Goal: Task Accomplishment & Management: Use online tool/utility

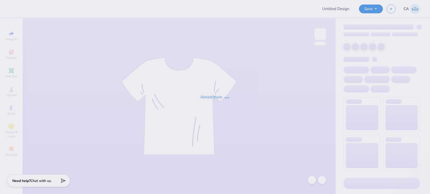
type input "FPS239934"
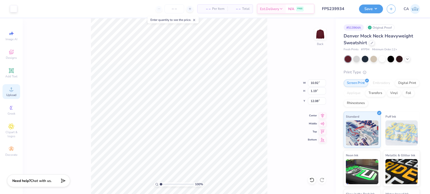
click at [12, 95] on span "Upload" at bounding box center [11, 95] width 10 height 4
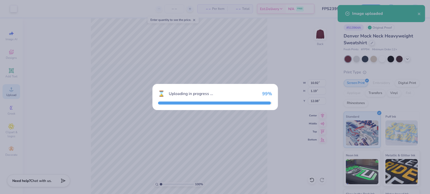
type input "15.00"
type input "1.70"
type input "9.15"
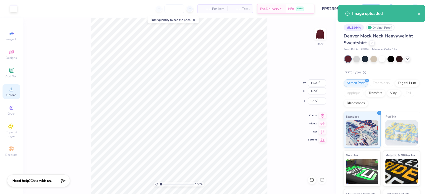
type input "10.92"
type input "1.19"
type input "12.08"
type input "15.00"
type input "1.70"
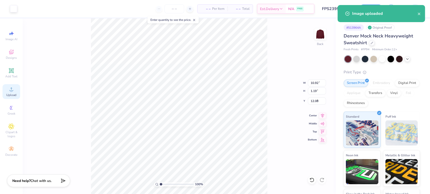
type input "9.15"
click at [314, 92] on input "1.70" at bounding box center [317, 91] width 18 height 7
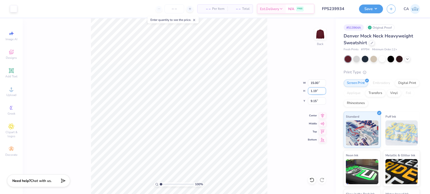
type input "1.19"
type input "10.52"
type input "9.41"
type input "10.92"
type input "12.08"
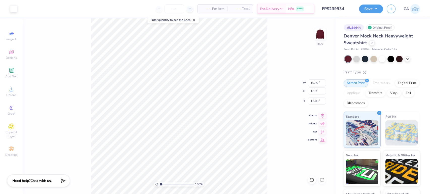
type input "10.52"
type input "9.41"
type input "10.92"
type input "12.08"
type input "10.52"
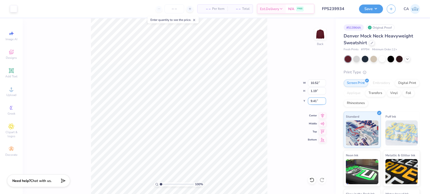
click at [317, 99] on input "9.41" at bounding box center [317, 101] width 18 height 7
type input "12.08"
click at [175, 187] on li "Send to Back" at bounding box center [181, 189] width 40 height 10
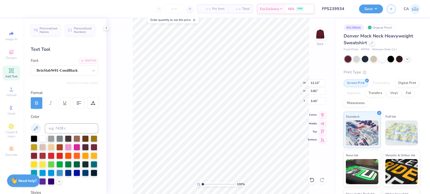
click at [320, 116] on icon at bounding box center [322, 115] width 7 height 6
type input "13.27"
type input "4.18"
click at [322, 116] on icon at bounding box center [322, 115] width 7 height 6
type input "5.86"
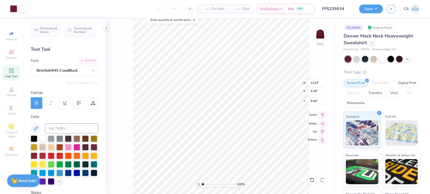
type input "5.87"
type input "6.04"
type input "13.27"
type input "4.18"
type input "3.43"
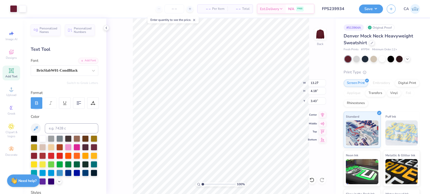
type input "5.86"
type input "5.87"
type input "6.04"
type input "13.27"
type input "4.18"
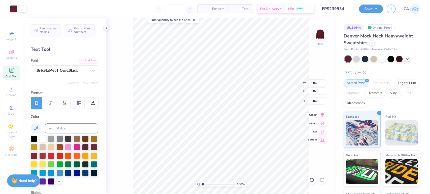
type input "3.43"
type input "5.51"
type input "5.53"
type input "6.38"
click at [323, 115] on icon at bounding box center [322, 115] width 7 height 6
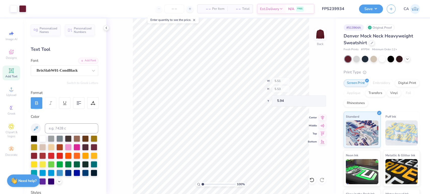
type input "5.94"
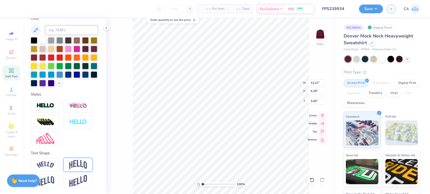
click at [72, 164] on img at bounding box center [78, 165] width 18 height 10
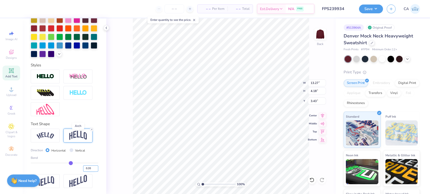
scroll to position [136, 0]
click at [87, 168] on input "0.20" at bounding box center [90, 169] width 15 height 6
type input "0.30"
type input "0.3"
type input "4.61"
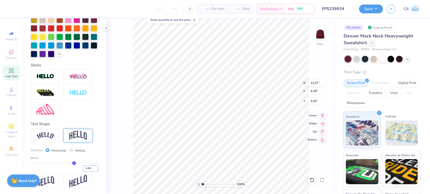
type input "3.21"
type input "0.29"
click at [87, 167] on input "0.29" at bounding box center [90, 169] width 15 height 6
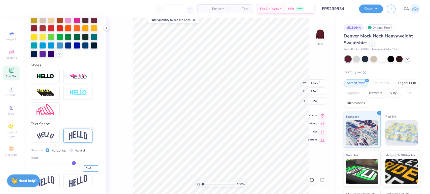
type input "0.40"
type input "0.4"
type input "5.08"
type input "2.98"
click at [322, 116] on icon at bounding box center [322, 115] width 3 height 4
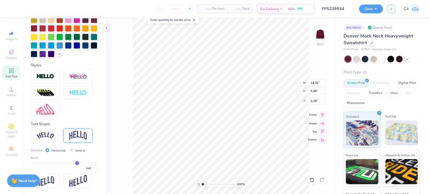
type input "14.32"
type input "5.48"
type input "3.18"
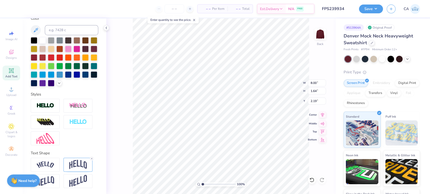
click at [322, 115] on icon at bounding box center [322, 115] width 3 height 4
click at [76, 169] on img at bounding box center [78, 165] width 18 height 10
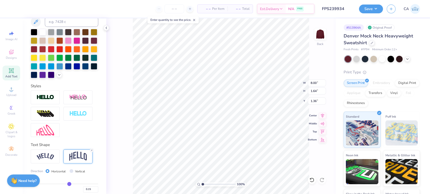
type input "1.84"
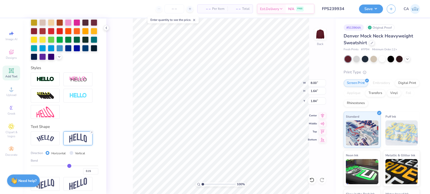
scroll to position [135, 0]
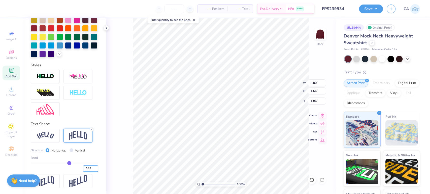
click at [86, 170] on input "0.15" at bounding box center [90, 169] width 15 height 6
type input "0.25"
type input "1.82"
type input "1.75"
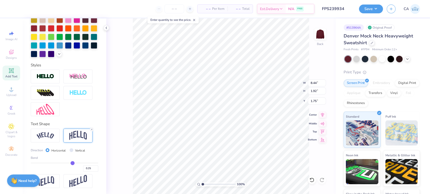
type input "8.44"
type input "1.92"
type input "1.75"
click at [322, 116] on icon at bounding box center [322, 115] width 3 height 4
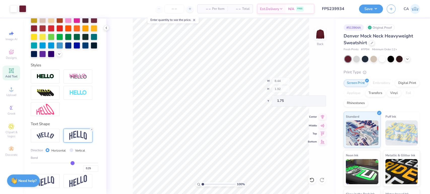
type input "9.02"
type input "2.06"
type input "1.72"
click at [313, 82] on input "14.32" at bounding box center [317, 83] width 18 height 7
type input "12.00"
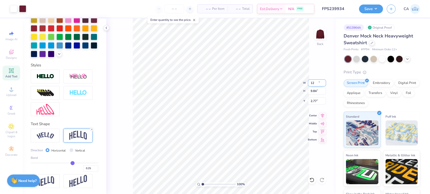
type input "9.84"
type input "2.77"
click at [12, 90] on circle at bounding box center [11, 91] width 3 height 3
type input "13.60"
type input "10.88"
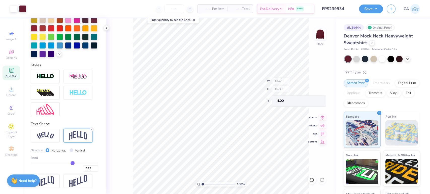
type input "12.18"
type input "9.75"
type input "2.77"
type input "12.32"
type input "9.86"
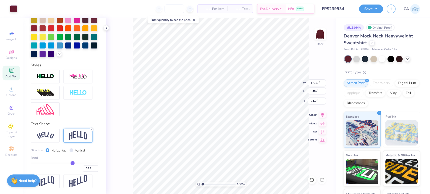
type input "2.67"
click at [322, 116] on icon at bounding box center [322, 115] width 3 height 4
click at [312, 82] on input "12.32" at bounding box center [317, 83] width 18 height 7
type input "12.50"
type input "10.00"
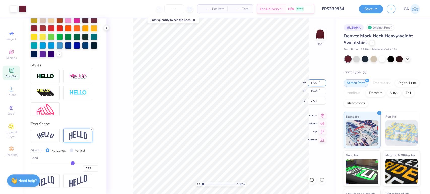
type input "2.59"
click at [312, 102] on input "2.59" at bounding box center [317, 101] width 18 height 7
type input "3.00"
click at [314, 102] on input "3.00" at bounding box center [317, 101] width 18 height 7
type input "2.00"
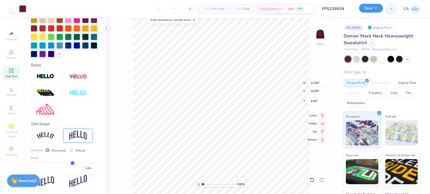
click at [370, 11] on button "Save" at bounding box center [371, 8] width 24 height 9
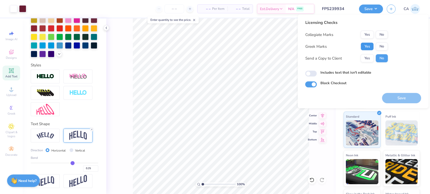
click at [367, 47] on button "Yes" at bounding box center [366, 47] width 13 height 8
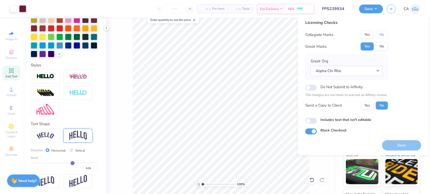
click at [379, 34] on button "No" at bounding box center [381, 35] width 12 height 8
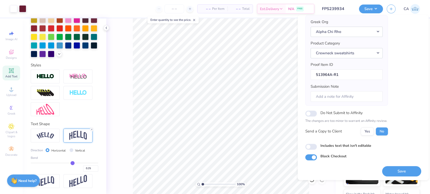
scroll to position [40, 0]
click at [391, 169] on button "Save" at bounding box center [401, 171] width 39 height 10
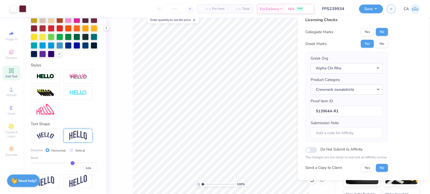
scroll to position [0, 0]
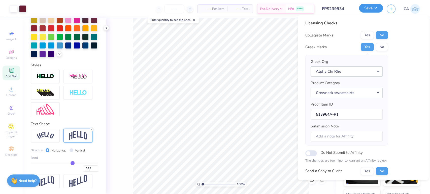
click at [376, 9] on button "Save" at bounding box center [371, 8] width 24 height 9
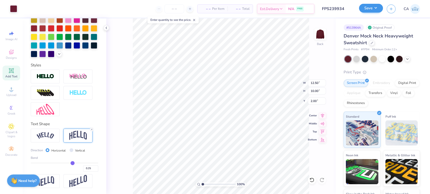
click at [367, 14] on div "Save CA" at bounding box center [394, 9] width 71 height 18
click at [368, 10] on button "Save" at bounding box center [371, 8] width 24 height 9
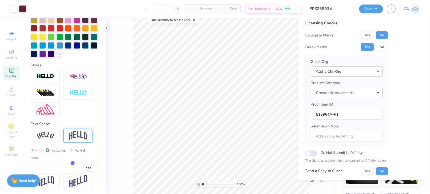
click at [335, 9] on input "FPS239934" at bounding box center [330, 9] width 49 height 10
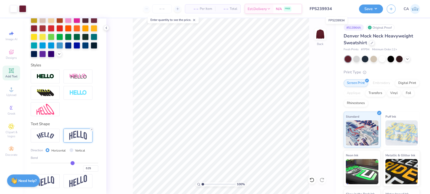
click at [335, 9] on input "FPS239934" at bounding box center [330, 9] width 49 height 10
click at [361, 13] on div "Save" at bounding box center [371, 9] width 24 height 9
drag, startPoint x: 374, startPoint y: 5, endPoint x: 374, endPoint y: 10, distance: 4.3
click at [374, 6] on button "Save" at bounding box center [371, 8] width 24 height 9
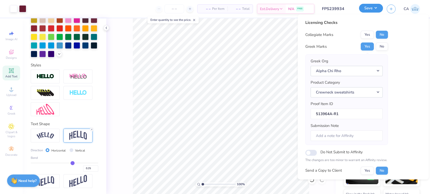
click at [374, 10] on button "Save" at bounding box center [371, 8] width 24 height 9
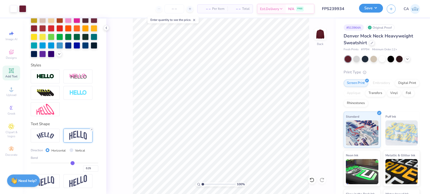
click at [374, 10] on button "Save" at bounding box center [371, 8] width 24 height 9
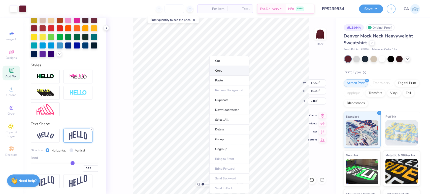
click at [219, 73] on li "Copy" at bounding box center [229, 71] width 40 height 10
click at [374, 9] on button "Save" at bounding box center [371, 8] width 24 height 9
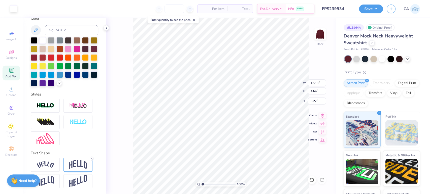
scroll to position [107, 0]
click at [78, 163] on img at bounding box center [78, 165] width 18 height 10
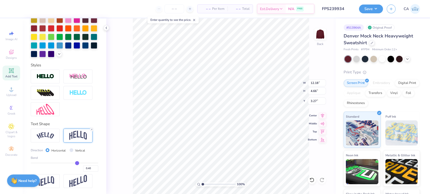
scroll to position [136, 0]
type input "7.67"
type input "1.75"
type input "2.11"
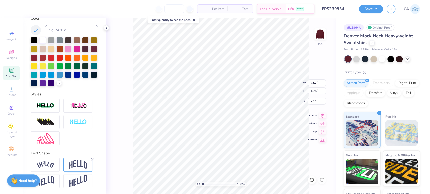
scroll to position [107, 0]
click at [79, 167] on img at bounding box center [78, 165] width 18 height 10
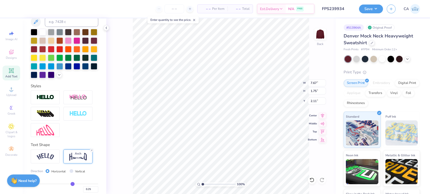
scroll to position [136, 0]
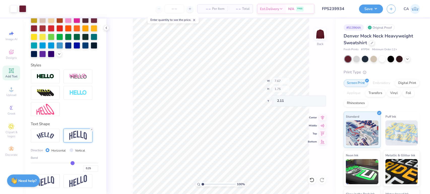
type input "8.95"
type input "1.69"
type input "9.90"
click at [324, 116] on icon at bounding box center [322, 115] width 7 height 6
click at [322, 117] on icon at bounding box center [322, 115] width 3 height 4
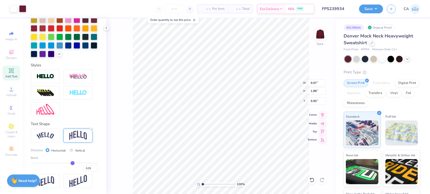
type input "9.97"
type input "1.88"
click at [379, 7] on button "Save" at bounding box center [371, 8] width 24 height 9
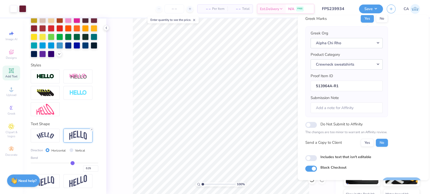
scroll to position [40, 0]
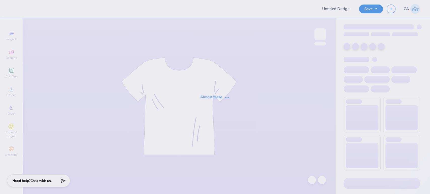
type input "FPS239934"
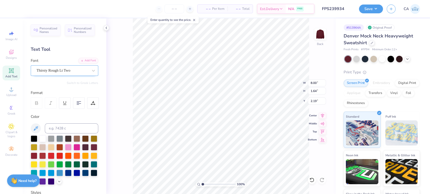
click at [52, 72] on div "Thirsty Rough Lt Two" at bounding box center [62, 71] width 53 height 8
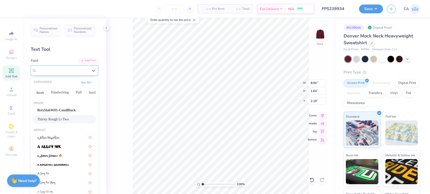
click at [59, 69] on span "Thirsty Rough Lt Two" at bounding box center [53, 71] width 34 height 6
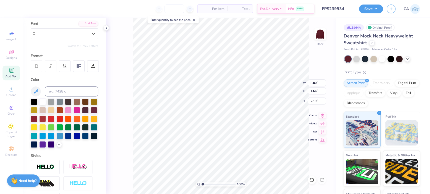
scroll to position [107, 0]
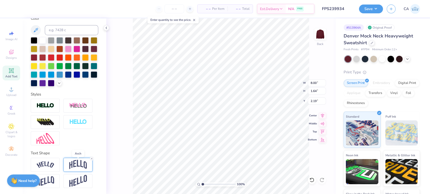
click at [78, 165] on img at bounding box center [78, 165] width 18 height 10
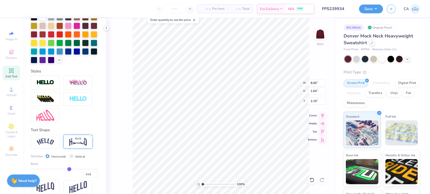
scroll to position [136, 0]
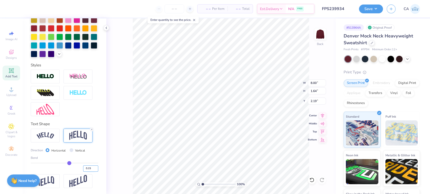
drag, startPoint x: 83, startPoint y: 168, endPoint x: 88, endPoint y: 170, distance: 5.2
click at [88, 170] on input "0.15" at bounding box center [90, 169] width 15 height 6
type input "0.25"
type input "1.82"
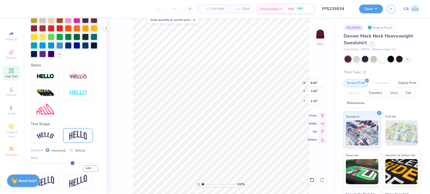
type input "2.10"
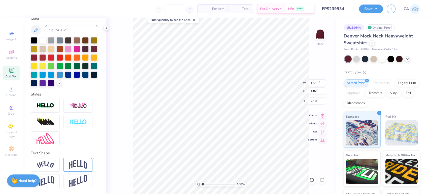
type input "12.13"
type input "3.82"
type input "3.43"
click at [72, 161] on img at bounding box center [78, 165] width 18 height 10
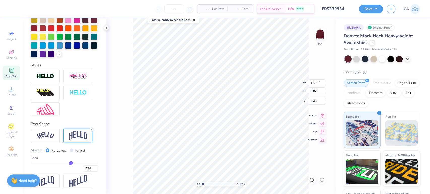
scroll to position [136, 0]
drag, startPoint x: 83, startPoint y: 171, endPoint x: 86, endPoint y: 170, distance: 3.3
click at [86, 170] on input "0.20" at bounding box center [90, 169] width 15 height 6
type input "0.40"
type input "0.4"
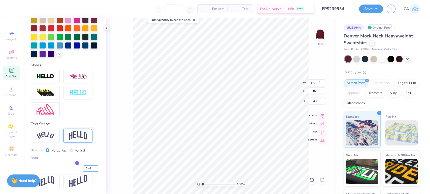
type input "4.64"
type input "3.02"
type input "5.86"
type input "5.87"
type input "6.04"
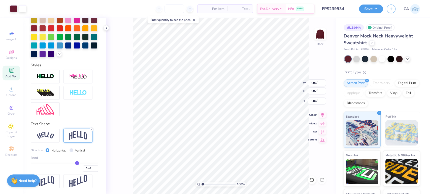
type input "4.83"
type input "4.85"
click at [322, 116] on icon at bounding box center [322, 115] width 7 height 6
drag, startPoint x: 319, startPoint y: 114, endPoint x: 322, endPoint y: 115, distance: 3.7
click at [321, 114] on icon at bounding box center [322, 115] width 7 height 6
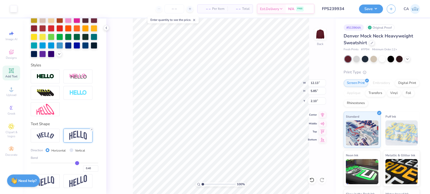
click at [322, 115] on icon at bounding box center [322, 115] width 7 height 6
click at [10, 95] on span "Upload" at bounding box center [11, 95] width 10 height 4
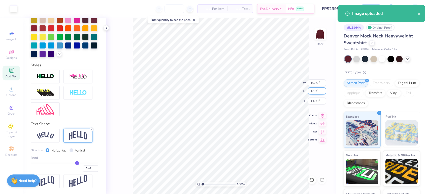
type input "10.92"
type input "1.19"
type input "11.90"
click at [312, 92] on input "1.19" at bounding box center [317, 91] width 18 height 7
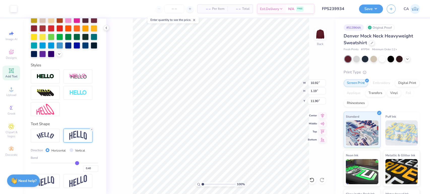
type input "15.00"
type input "1.70"
type input "9.15"
click at [313, 94] on input "1.70" at bounding box center [317, 91] width 18 height 7
paste input "19"
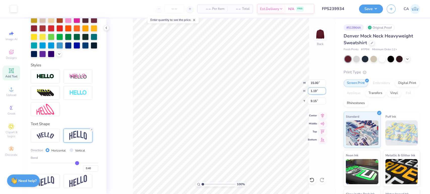
type input "1.19"
type input "10.52"
type input "9.41"
type input "10.92"
type input "11.90"
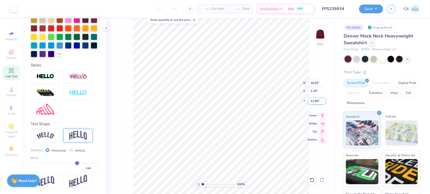
click at [321, 102] on input "11.90" at bounding box center [317, 101] width 18 height 7
type input "10.52"
click at [312, 98] on input "9.41" at bounding box center [317, 101] width 18 height 7
paste input "11.90"
type input "11.90"
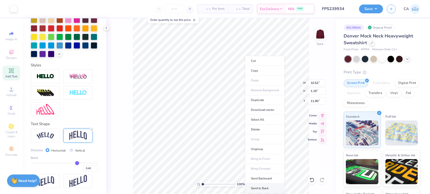
click at [256, 184] on li "Send to Back" at bounding box center [265, 189] width 40 height 10
type input "4.53"
type input "4.55"
type input "5.44"
click at [322, 116] on icon at bounding box center [322, 115] width 3 height 4
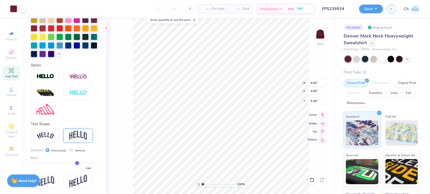
type input "4.63"
type input "4.64"
type input "5.34"
click at [324, 114] on icon at bounding box center [322, 115] width 7 height 6
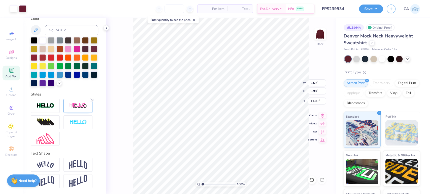
scroll to position [126, 0]
type input "10.52"
type input "1.96"
type input "9.90"
type input "10.29"
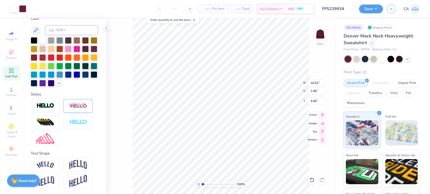
type input "1.92"
type input "9.94"
click at [320, 116] on icon at bounding box center [322, 115] width 7 height 6
click at [314, 84] on input "12.13" at bounding box center [317, 83] width 18 height 7
type input "12.50"
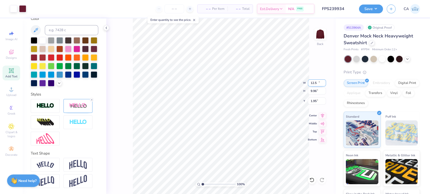
type input "9.96"
type input "1.95"
click at [14, 92] on icon at bounding box center [11, 89] width 6 height 6
type input "13.89"
type input "11.12"
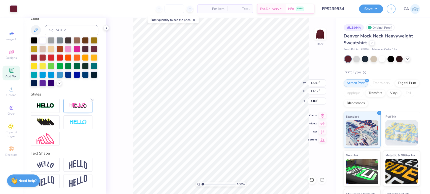
type input "12.73"
type input "10.18"
type input "1.95"
click at [313, 84] on input "12.73" at bounding box center [317, 83] width 18 height 7
type input "12.50"
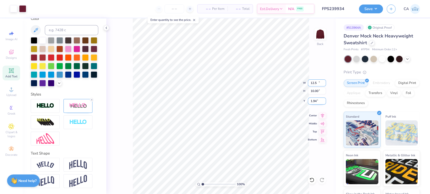
type input "10.00"
click at [316, 102] on input "1.94" at bounding box center [317, 101] width 18 height 7
type input "2.00"
click at [372, 6] on button "Save" at bounding box center [371, 8] width 24 height 9
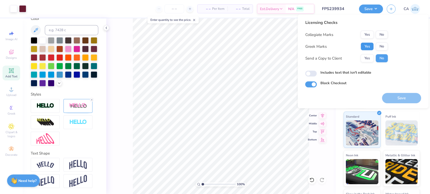
click at [371, 44] on button "Yes" at bounding box center [366, 47] width 13 height 8
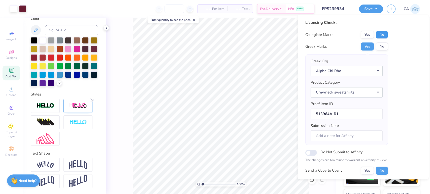
click at [381, 34] on button "No" at bounding box center [381, 35] width 12 height 8
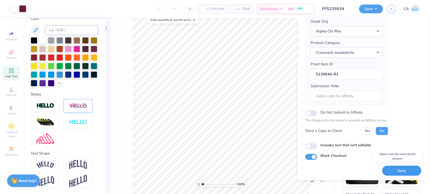
click at [382, 169] on button "Save" at bounding box center [401, 171] width 39 height 10
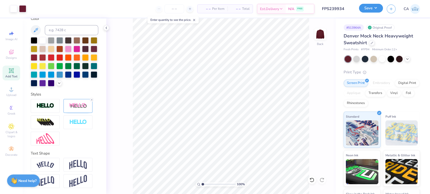
click at [372, 13] on div "Save" at bounding box center [371, 9] width 24 height 9
click at [372, 10] on button "Save" at bounding box center [371, 8] width 24 height 9
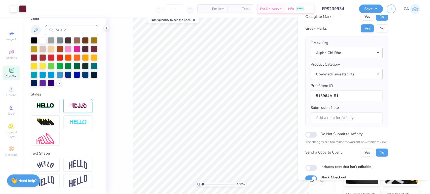
scroll to position [40, 0]
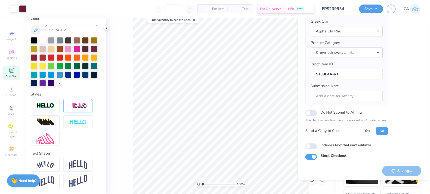
click at [389, 167] on div "Saving..." at bounding box center [401, 171] width 39 height 10
click at [388, 169] on div "Saving..." at bounding box center [401, 171] width 39 height 10
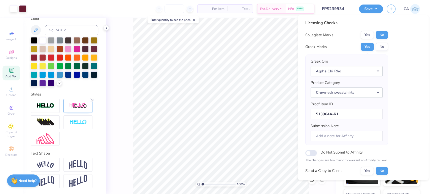
scroll to position [0, 0]
click at [377, 46] on button "No" at bounding box center [381, 47] width 12 height 8
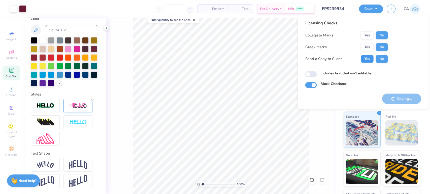
click at [368, 58] on button "Yes" at bounding box center [366, 59] width 13 height 8
click at [368, 47] on button "Yes" at bounding box center [366, 47] width 13 height 8
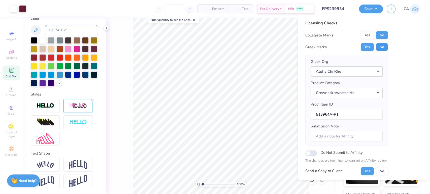
click at [379, 50] on button "No" at bounding box center [381, 47] width 12 height 8
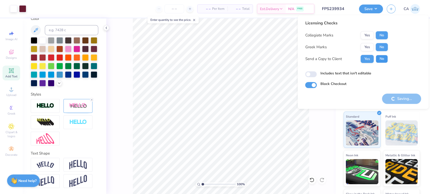
click at [381, 58] on button "No" at bounding box center [381, 59] width 12 height 8
click at [369, 43] on button "Yes" at bounding box center [366, 47] width 13 height 8
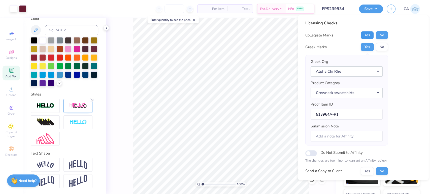
click at [370, 34] on button "Yes" at bounding box center [366, 35] width 13 height 8
click at [381, 38] on button "No" at bounding box center [381, 35] width 12 height 8
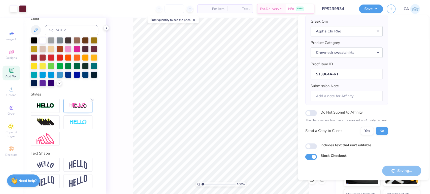
click at [388, 172] on div "Saving..." at bounding box center [401, 171] width 39 height 10
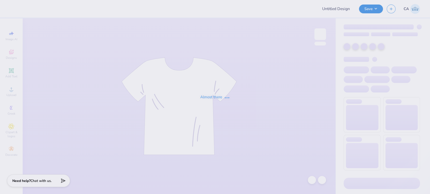
type input "FPS239936"
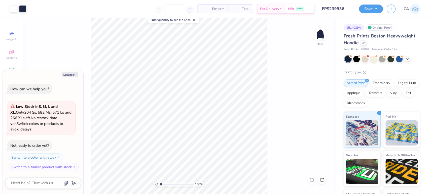
type textarea "x"
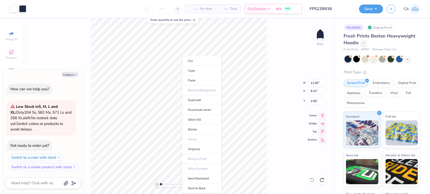
click at [331, 9] on input "FPS239936" at bounding box center [330, 9] width 49 height 10
click at [330, 9] on input "FPS239936" at bounding box center [330, 9] width 49 height 10
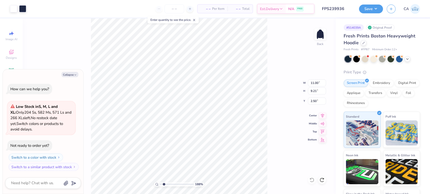
click at [164, 185] on input "range" at bounding box center [177, 184] width 34 height 5
type input "1.88"
drag, startPoint x: 164, startPoint y: 185, endPoint x: 164, endPoint y: 182, distance: 2.8
click at [164, 182] on input "range" at bounding box center [177, 184] width 34 height 5
type textarea "x"
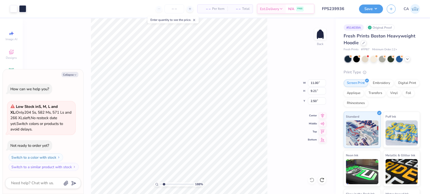
type input "3.22"
type textarea "x"
type input "1"
click at [188, 153] on li "Ungroup" at bounding box center [199, 149] width 40 height 10
type textarea "x"
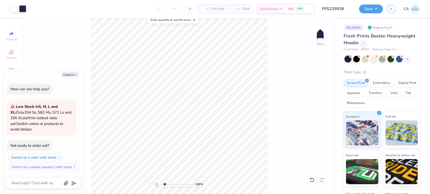
drag, startPoint x: 171, startPoint y: 185, endPoint x: 165, endPoint y: 178, distance: 9.6
type input "2.15"
click at [165, 182] on input "range" at bounding box center [177, 184] width 34 height 5
type textarea "x"
type input "5.62"
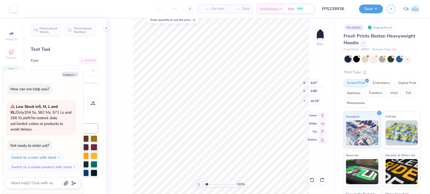
type textarea "x"
type input "1.24"
click at [203, 182] on input "range" at bounding box center [218, 184] width 34 height 5
click at [65, 74] on button "Collapse" at bounding box center [69, 74] width 17 height 5
type textarea "x"
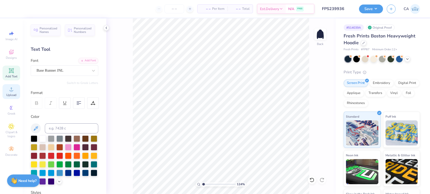
click at [13, 92] on icon at bounding box center [11, 89] width 6 height 6
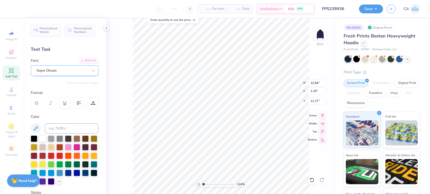
click at [64, 72] on div "Super Dream" at bounding box center [62, 71] width 53 height 8
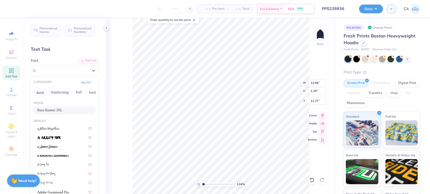
click at [58, 108] on span "Base Runner JNL" at bounding box center [49, 110] width 25 height 5
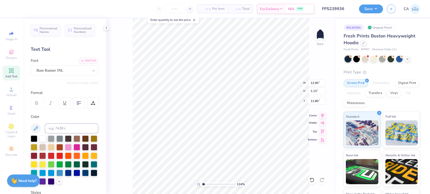
type input "12.90"
type input "1.13"
type input "11.80"
click at [321, 114] on icon at bounding box center [322, 115] width 3 height 4
click at [321, 115] on icon at bounding box center [322, 115] width 7 height 6
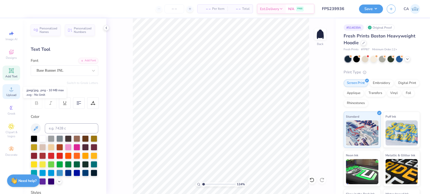
click at [16, 92] on div "Upload" at bounding box center [12, 91] width 18 height 15
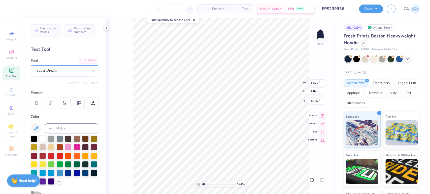
click at [72, 73] on div "Super Dream" at bounding box center [62, 71] width 53 height 8
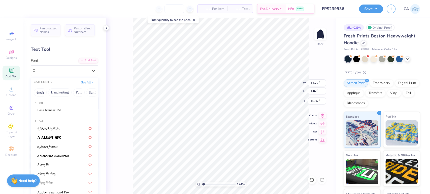
click at [58, 106] on div "Base Runner JNL" at bounding box center [64, 110] width 63 height 8
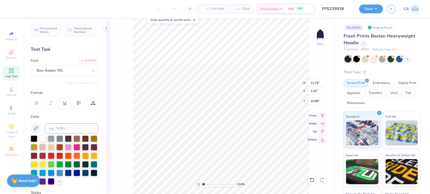
type input "11.75"
type input "1.03"
type input "10.89"
click at [322, 116] on icon at bounding box center [322, 115] width 3 height 4
click at [215, 183] on input "range" at bounding box center [218, 184] width 34 height 5
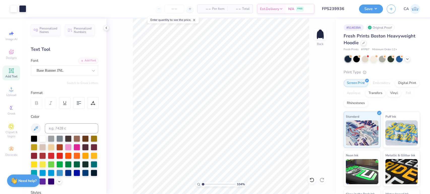
drag, startPoint x: 215, startPoint y: 183, endPoint x: 203, endPoint y: 176, distance: 13.8
type input "1.04"
click at [203, 182] on input "range" at bounding box center [218, 184] width 34 height 5
click at [313, 82] on input "15.00" at bounding box center [317, 83] width 18 height 7
type input "10.00"
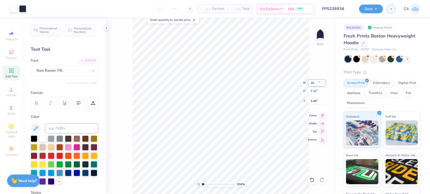
type input "7.11"
type input "3.40"
click at [313, 82] on input "10.00" at bounding box center [317, 83] width 18 height 7
type input "12.00"
type input "8.53"
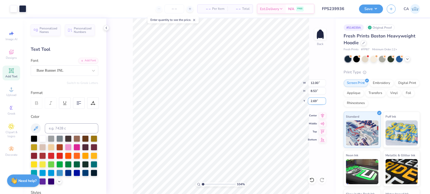
click at [317, 100] on input "2.69" at bounding box center [317, 101] width 18 height 7
type input "3.00"
click at [366, 9] on button "Save" at bounding box center [371, 8] width 24 height 9
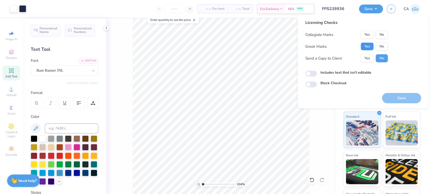
click at [364, 49] on button "Yes" at bounding box center [366, 47] width 13 height 8
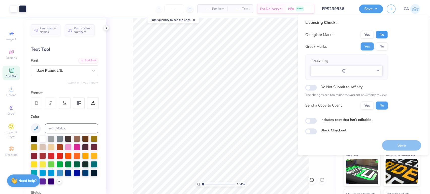
click at [386, 35] on button "No" at bounding box center [381, 35] width 12 height 8
click at [383, 47] on button "No" at bounding box center [381, 47] width 12 height 8
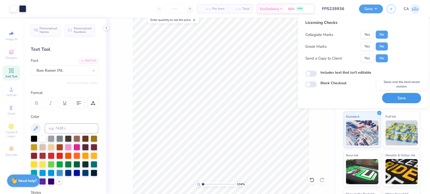
click at [396, 98] on button "Save" at bounding box center [401, 98] width 39 height 10
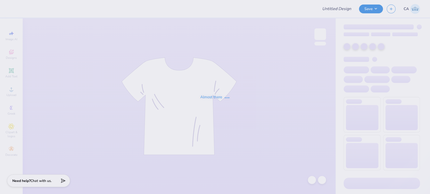
type input "FPS239936"
type input "FPS239934"
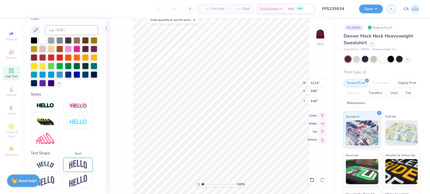
click at [78, 169] on img at bounding box center [78, 165] width 18 height 10
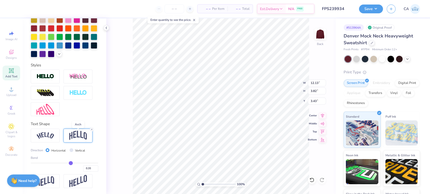
scroll to position [136, 0]
click at [87, 170] on input "0.20" at bounding box center [90, 169] width 15 height 6
type input "0.45"
type input "4.87"
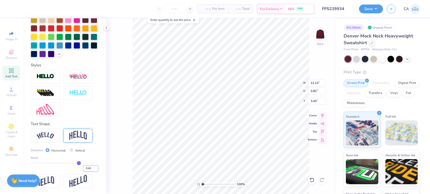
type input "2.91"
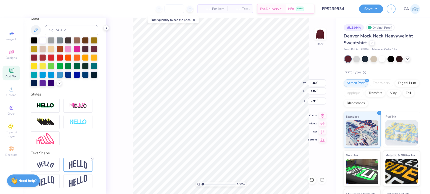
type input "8.00"
type input "1.64"
type input "2.19"
click at [79, 164] on img at bounding box center [78, 165] width 18 height 10
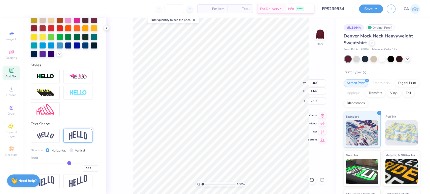
scroll to position [136, 0]
click at [87, 167] on input "0.15" at bounding box center [90, 169] width 15 height 6
type input "0.25"
type input "1.82"
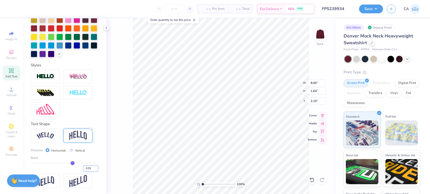
type input "2.10"
type input "10.92"
type input "1.19"
type input "12.08"
click at [318, 83] on input "10.92" at bounding box center [317, 83] width 18 height 7
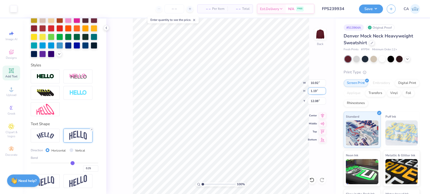
click at [318, 92] on input "1.19" at bounding box center [317, 91] width 18 height 7
click at [13, 100] on div "Image AI Designs Add Text Upload Greek Clipart & logos Decorate" at bounding box center [12, 93] width 18 height 131
click at [14, 93] on div "Upload" at bounding box center [12, 91] width 18 height 15
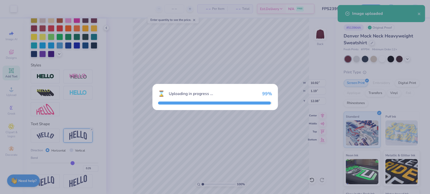
type input "15.00"
type input "1.70"
type input "9.15"
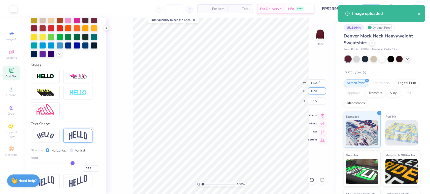
click at [315, 90] on input "1.70" at bounding box center [317, 91] width 18 height 7
paste input "19"
type input "1.19"
click at [315, 100] on input "9.15" at bounding box center [317, 101] width 18 height 7
type input "10.52"
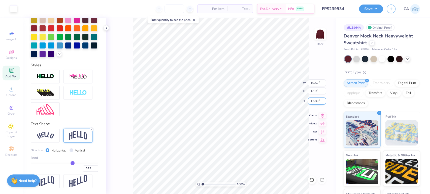
click at [315, 101] on input "12.80" at bounding box center [317, 101] width 18 height 7
type input "12.08"
click at [322, 116] on icon at bounding box center [322, 115] width 3 height 4
click at [255, 187] on li "Send to Back" at bounding box center [263, 189] width 40 height 10
click at [323, 116] on icon at bounding box center [322, 115] width 7 height 6
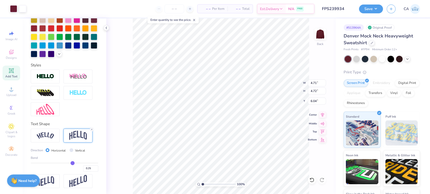
type input "4.71"
type input "4.72"
type input "8.00"
type input "1.82"
type input "2.10"
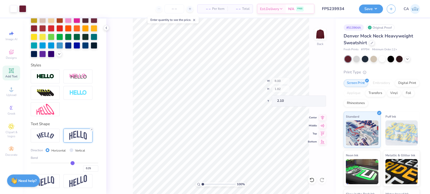
type input "10.52"
type input "1.98"
type input "12.08"
click at [312, 85] on input "10.52" at bounding box center [317, 83] width 18 height 7
type input "10.00"
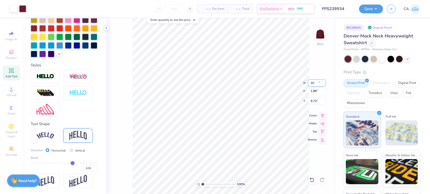
type input "1.88"
type input "9.73"
click at [323, 115] on icon at bounding box center [322, 115] width 7 height 6
click at [321, 115] on icon at bounding box center [322, 115] width 3 height 4
click at [9, 92] on icon at bounding box center [11, 89] width 6 height 6
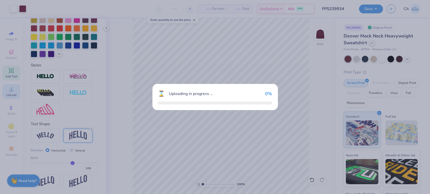
click at [82, 22] on div "⌛ Uploading in progress ... 0 %" at bounding box center [215, 97] width 430 height 194
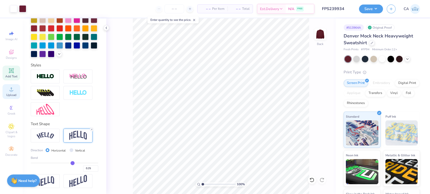
click at [10, 95] on span "Upload" at bounding box center [11, 95] width 10 height 4
type input "13.85"
type input "11.08"
type input "12.72"
type input "10.18"
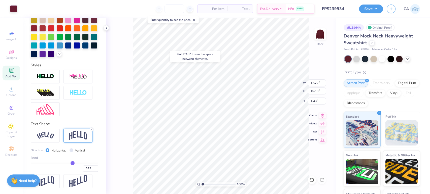
type input "1.43"
click at [313, 84] on input "12.72" at bounding box center [317, 83] width 18 height 7
type input "12.50"
type input "10.00"
click at [316, 100] on input "1.62" at bounding box center [317, 101] width 18 height 7
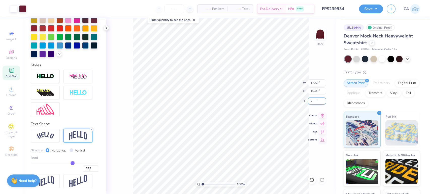
type input "2.00"
type input "4.43"
type input "4.44"
type input "5.25"
click at [324, 116] on icon at bounding box center [322, 115] width 7 height 6
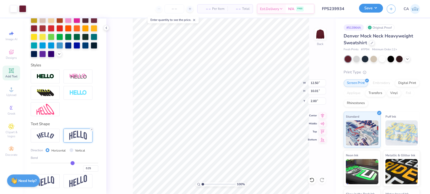
click at [370, 8] on button "Save" at bounding box center [371, 8] width 24 height 9
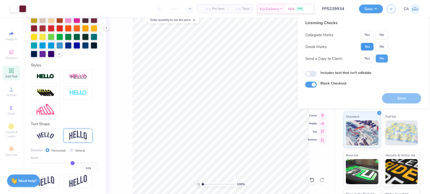
click at [366, 45] on button "Yes" at bounding box center [366, 47] width 13 height 8
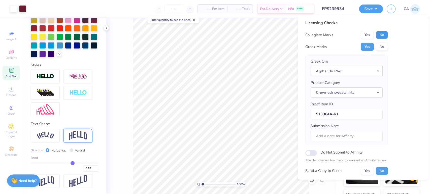
click at [377, 36] on button "No" at bounding box center [381, 35] width 12 height 8
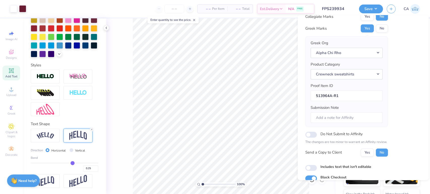
scroll to position [40, 0]
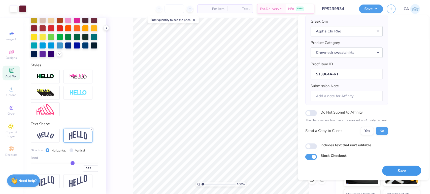
click at [393, 171] on button "Save" at bounding box center [401, 171] width 39 height 10
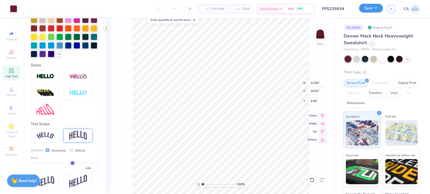
click at [376, 10] on button "Save" at bounding box center [371, 8] width 24 height 9
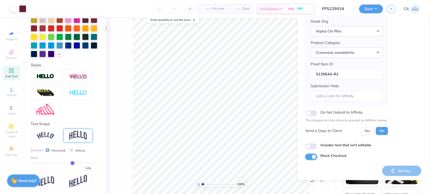
click at [312, 156] on input "Block Checkout" at bounding box center [311, 157] width 12 height 6
checkbox input "true"
click at [308, 149] on input "Includes text that isn't editable" at bounding box center [311, 146] width 12 height 6
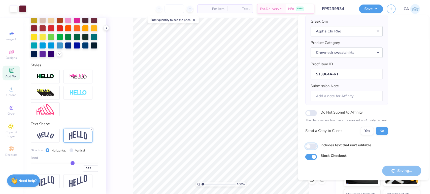
click at [308, 149] on input "Includes text that isn't editable" at bounding box center [311, 146] width 12 height 6
checkbox input "true"
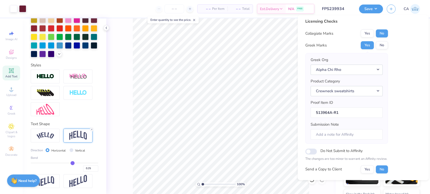
scroll to position [0, 0]
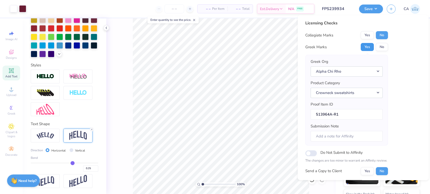
click at [368, 48] on button "Yes" at bounding box center [366, 47] width 13 height 8
click at [377, 44] on button "No" at bounding box center [381, 47] width 12 height 8
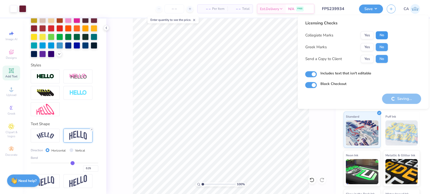
click at [378, 33] on button "No" at bounding box center [381, 35] width 12 height 8
click at [370, 43] on div "Collegiate Marks Yes No Greek Marks Yes No Send a Copy to Client Yes No" at bounding box center [346, 47] width 83 height 32
click at [373, 45] on button "Yes" at bounding box center [366, 47] width 13 height 8
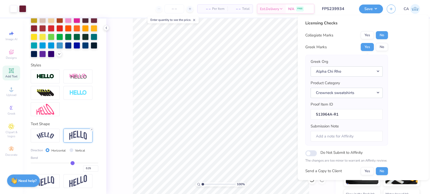
scroll to position [40, 0]
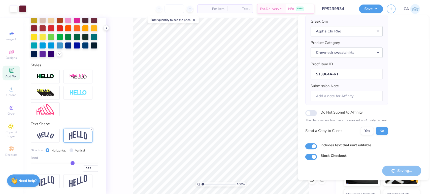
click at [396, 171] on div "Saving..." at bounding box center [401, 171] width 39 height 10
click at [396, 170] on div "Saving..." at bounding box center [401, 171] width 39 height 10
click at [396, 169] on div "Saving..." at bounding box center [401, 171] width 39 height 10
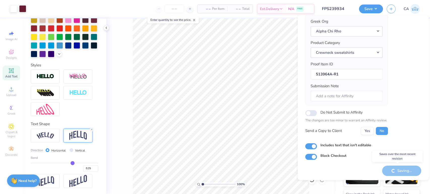
click at [396, 169] on div "Saving..." at bounding box center [401, 171] width 39 height 10
click at [364, 12] on button "Save" at bounding box center [371, 8] width 24 height 9
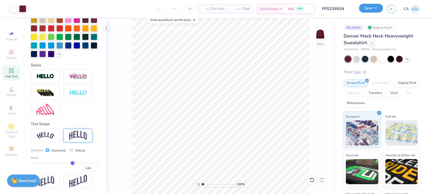
click at [364, 12] on button "Save" at bounding box center [371, 8] width 24 height 9
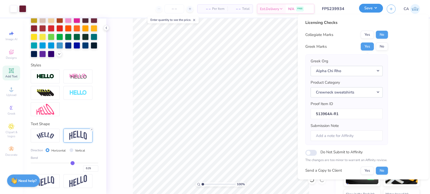
click at [377, 8] on button "Save" at bounding box center [371, 8] width 24 height 9
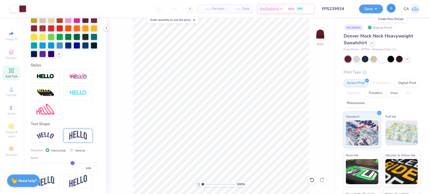
click at [389, 9] on icon "button" at bounding box center [391, 8] width 4 height 4
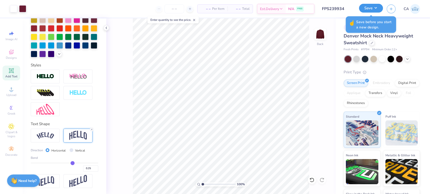
click at [379, 6] on button "Save" at bounding box center [371, 8] width 24 height 9
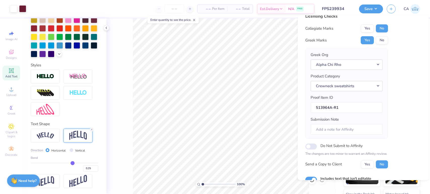
scroll to position [0, 0]
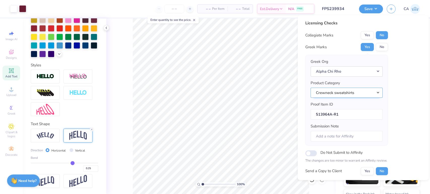
click at [366, 94] on button "Crewneck sweatshirts" at bounding box center [346, 93] width 72 height 10
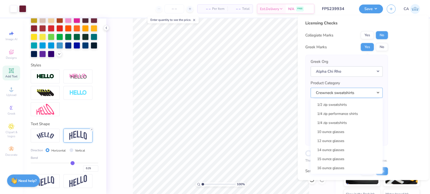
click at [355, 92] on button "Crewneck sweatshirts" at bounding box center [346, 93] width 72 height 10
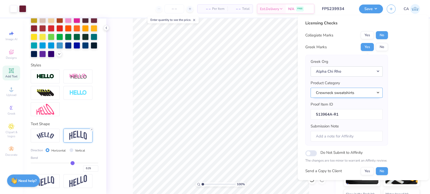
click at [355, 92] on button "Crewneck sweatshirts" at bounding box center [346, 93] width 72 height 10
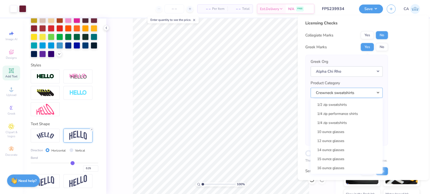
click at [355, 92] on button "Crewneck sweatshirts" at bounding box center [346, 93] width 72 height 10
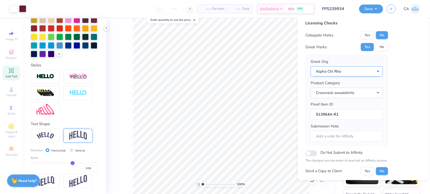
click at [351, 71] on button "Alpha Chi Rho" at bounding box center [346, 71] width 72 height 10
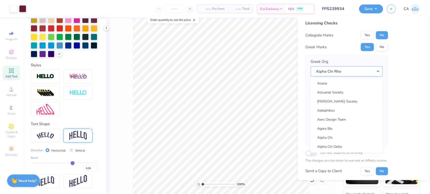
click at [343, 72] on button "Alpha Chi Rho" at bounding box center [346, 71] width 72 height 10
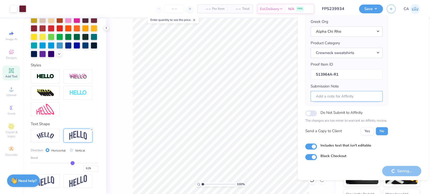
scroll to position [40, 0]
click at [338, 92] on input "Submission Note" at bounding box center [346, 96] width 72 height 11
type input "wdsad"
click at [401, 131] on div "Licensing Checks Collegiate Marks Yes No Greek Marks Yes No Greek Org Alpha Chi…" at bounding box center [363, 70] width 116 height 180
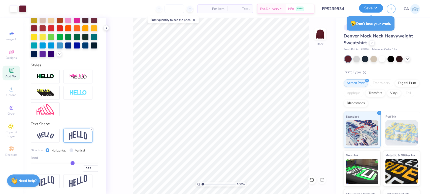
click at [372, 6] on button "Save" at bounding box center [371, 8] width 24 height 9
click at [375, 4] on div "Save CA" at bounding box center [394, 9] width 71 height 18
click at [372, 12] on button "Save" at bounding box center [371, 8] width 24 height 9
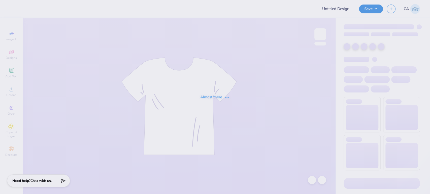
type input "FPS239934"
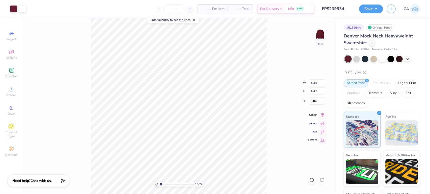
type input "4.48"
type input "4.49"
click at [323, 116] on icon at bounding box center [322, 115] width 7 height 6
type input "10.92"
type input "1.19"
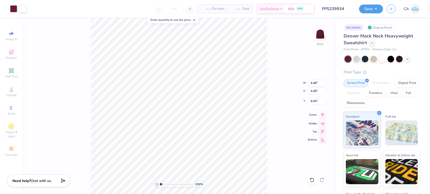
type input "12.08"
click at [16, 91] on div "Upload" at bounding box center [12, 91] width 18 height 15
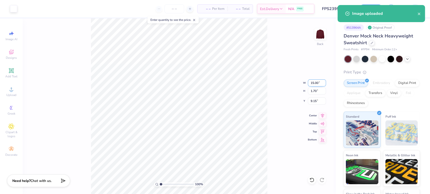
click at [316, 84] on input "15.00" at bounding box center [317, 83] width 18 height 7
click at [316, 93] on input "1.70" at bounding box center [317, 91] width 18 height 7
type input "1.19"
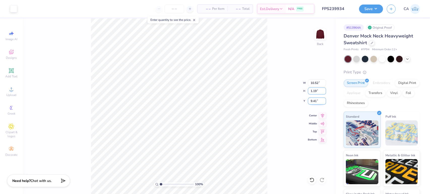
type input "10.52"
click at [317, 99] on input "9.41" at bounding box center [317, 101] width 18 height 7
type input "12.08"
click at [205, 189] on li "Send to Back" at bounding box center [208, 189] width 40 height 10
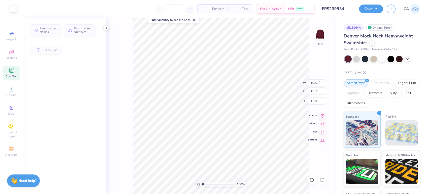
type input "12.13"
type input "3.82"
type input "3.43"
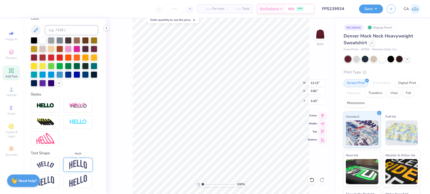
click at [74, 166] on img at bounding box center [78, 165] width 18 height 10
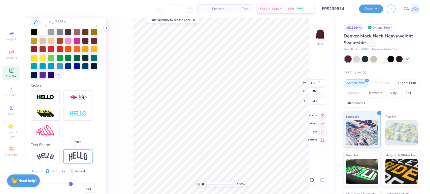
scroll to position [136, 0]
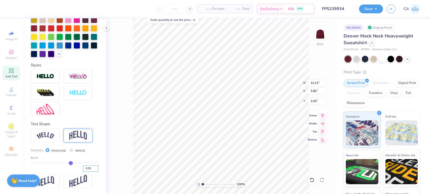
drag, startPoint x: 84, startPoint y: 167, endPoint x: 87, endPoint y: 169, distance: 2.8
click at [87, 169] on input "0.20" at bounding box center [90, 169] width 15 height 6
type input "0.40"
type input "0.4"
type input "4.64"
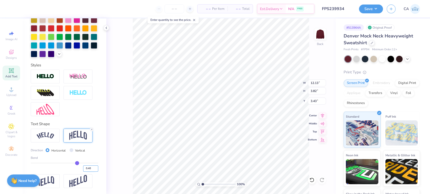
type input "3.02"
type input "8.00"
type input "1.64"
type input "2.19"
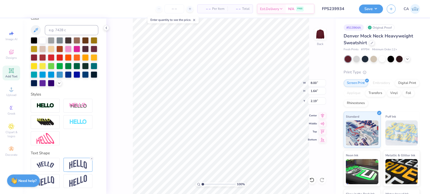
scroll to position [107, 0]
click at [73, 162] on img at bounding box center [78, 165] width 18 height 10
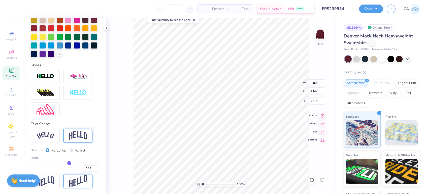
scroll to position [136, 0]
click at [85, 170] on input "0.15" at bounding box center [90, 169] width 15 height 6
type input "0.25"
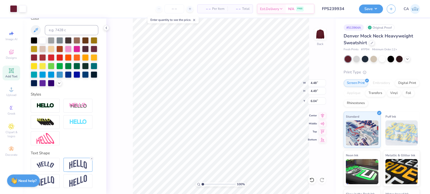
type input "4.48"
type input "4.49"
type input "6.04"
type input "10.52"
type input "1.98"
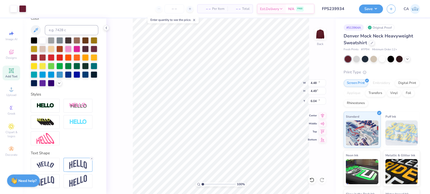
type input "12.08"
type input "9.74"
type input "1.84"
click at [322, 114] on icon at bounding box center [322, 115] width 3 height 4
type input "7.24"
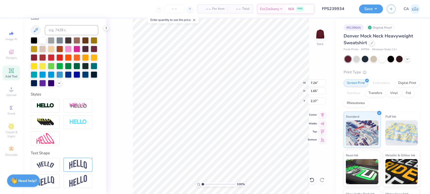
type input "1.65"
type input "2.27"
click at [322, 115] on icon at bounding box center [322, 115] width 7 height 6
click at [380, 9] on button "Save" at bounding box center [371, 8] width 24 height 9
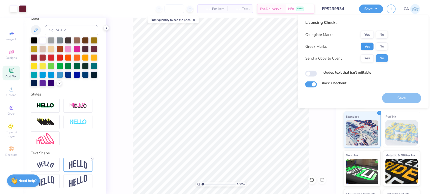
click at [366, 47] on button "Yes" at bounding box center [366, 47] width 13 height 8
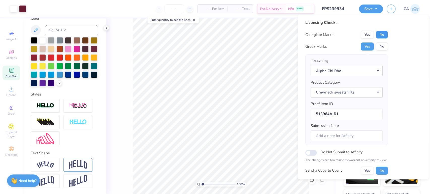
click at [376, 35] on button "No" at bounding box center [381, 35] width 12 height 8
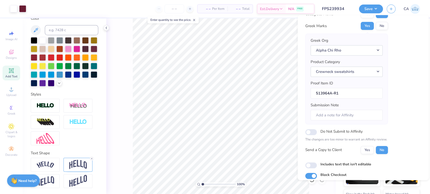
scroll to position [40, 0]
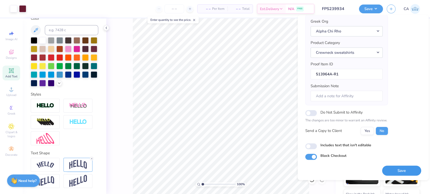
click at [387, 171] on button "Save" at bounding box center [401, 171] width 39 height 10
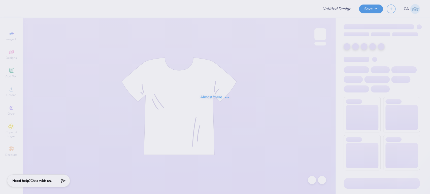
type input "FPS239934"
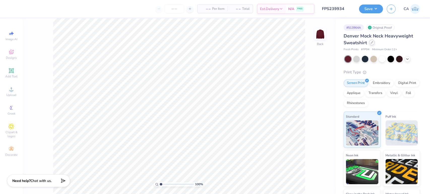
click at [370, 43] on icon at bounding box center [371, 43] width 2 height 2
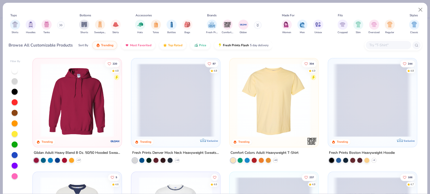
scroll to position [84, 0]
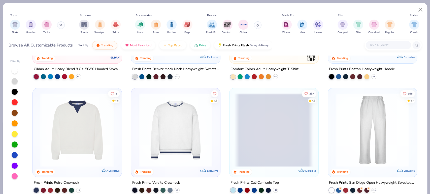
click at [158, 121] on img at bounding box center [175, 130] width 79 height 74
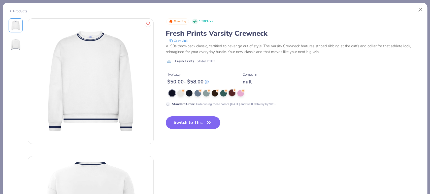
click at [234, 91] on circle at bounding box center [235, 91] width 4 height 4
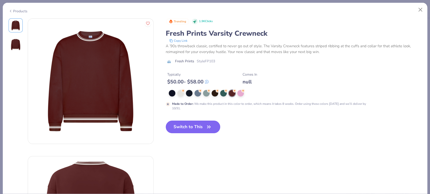
click at [200, 126] on button "Switch to This" at bounding box center [193, 127] width 55 height 13
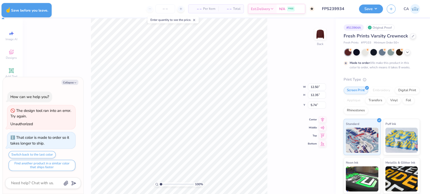
type textarea "x"
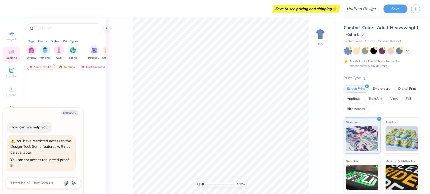
type textarea "x"
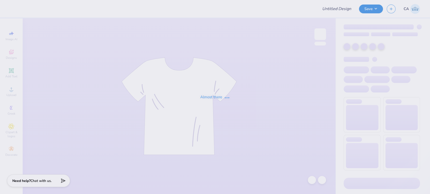
type input "FPS239934"
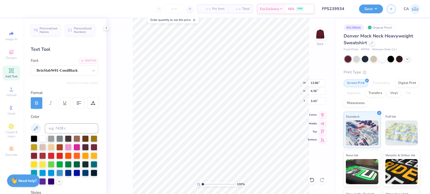
type input "13.86"
type input "4.36"
click at [323, 116] on icon at bounding box center [322, 115] width 7 height 6
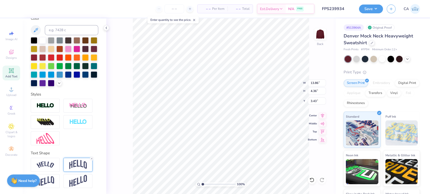
click at [85, 168] on img at bounding box center [78, 165] width 18 height 10
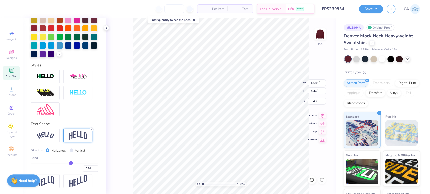
scroll to position [136, 0]
click at [87, 169] on input "0.20" at bounding box center [90, 169] width 15 height 6
type input "0.40"
type input "0.4"
type input "5.30"
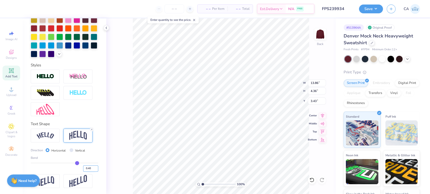
type input "2.96"
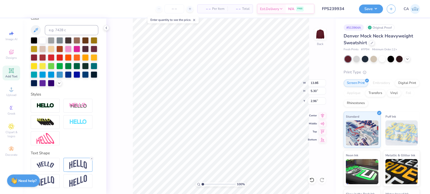
type input "8.00"
type input "1.64"
type input "2.19"
click at [70, 165] on img at bounding box center [78, 165] width 18 height 10
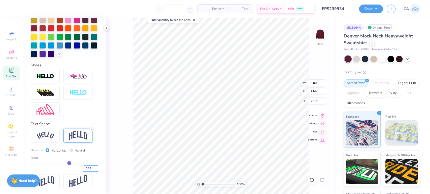
scroll to position [136, 0]
drag, startPoint x: 84, startPoint y: 167, endPoint x: 88, endPoint y: 169, distance: 5.0
click at [88, 169] on input "0.15" at bounding box center [90, 169] width 15 height 6
type input "0.25"
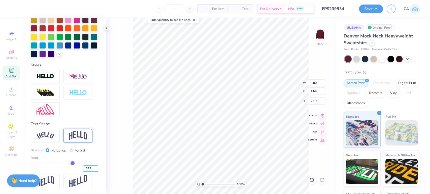
type input "1.82"
type input "2.10"
type input "5.86"
type input "5.87"
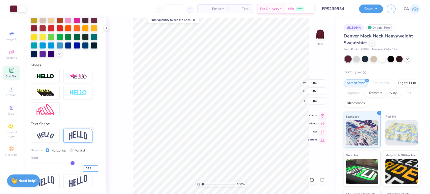
type input "6.04"
click at [321, 115] on icon at bounding box center [322, 115] width 7 height 6
type input "5.05"
type input "5.07"
type input "5.64"
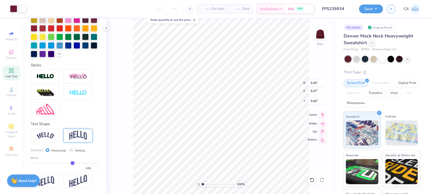
type input "10.92"
type input "1.19"
type input "12.08"
click at [14, 97] on span "Upload" at bounding box center [11, 95] width 10 height 4
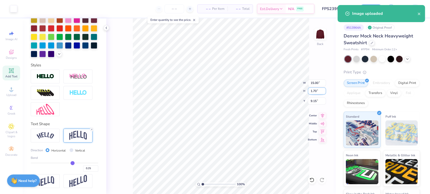
click at [311, 92] on input "1.70" at bounding box center [317, 91] width 18 height 7
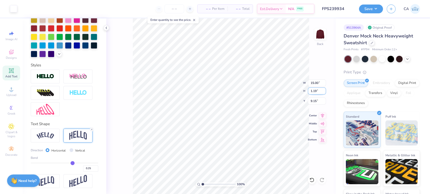
type input "1.19"
type input "10.52"
click at [313, 100] on input "9.41" at bounding box center [317, 101] width 18 height 7
type input "12.08"
click at [249, 186] on li "Send to Back" at bounding box center [259, 189] width 40 height 10
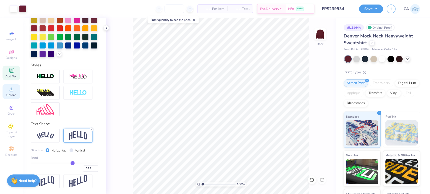
click at [12, 89] on icon at bounding box center [11, 89] width 6 height 6
type input "14.63"
type input "11.71"
type input "14.34"
type input "11.48"
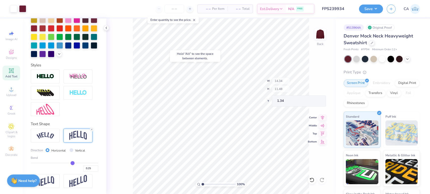
type input "1.34"
click at [312, 83] on input "14.34" at bounding box center [317, 83] width 18 height 7
type input "12.50"
type input "10.00"
click at [315, 102] on input "2.08" at bounding box center [317, 101] width 18 height 7
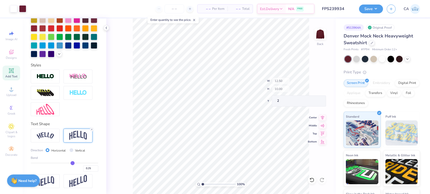
type input "2.00"
click at [365, 8] on button "Save" at bounding box center [371, 8] width 24 height 9
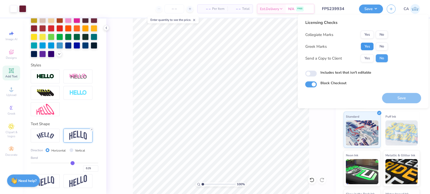
click at [370, 46] on button "Yes" at bounding box center [366, 47] width 13 height 8
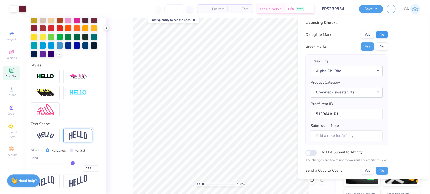
click at [378, 36] on button "No" at bounding box center [381, 35] width 12 height 8
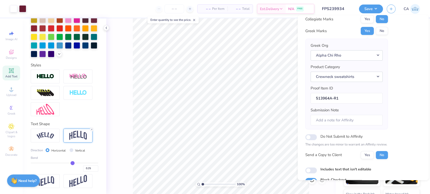
scroll to position [40, 0]
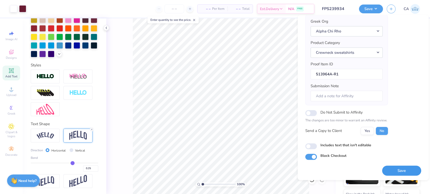
click at [400, 172] on button "Save" at bounding box center [401, 171] width 39 height 10
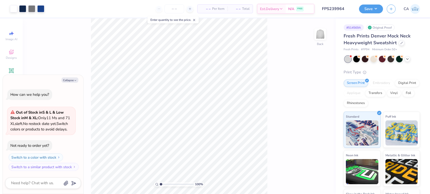
type textarea "x"
click at [163, 184] on input "range" at bounding box center [177, 184] width 34 height 5
type input "1.95"
click at [164, 184] on input "range" at bounding box center [177, 184] width 34 height 5
click at [44, 6] on div at bounding box center [40, 8] width 7 height 7
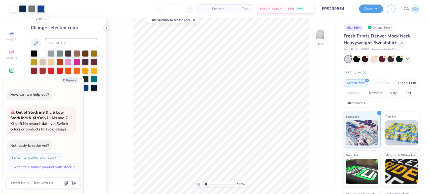
click at [42, 8] on div at bounding box center [40, 8] width 7 height 7
click at [69, 78] on button "Collapse" at bounding box center [69, 80] width 17 height 5
type textarea "x"
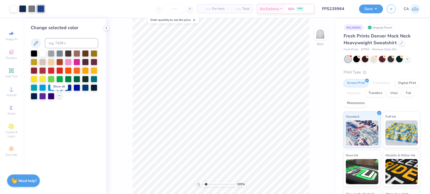
click at [59, 96] on polyline at bounding box center [59, 95] width 2 height 1
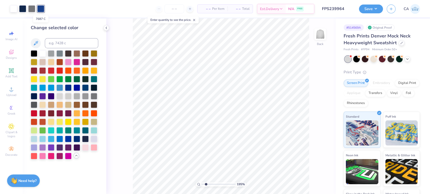
click at [39, 8] on div at bounding box center [40, 8] width 7 height 7
click at [69, 88] on div at bounding box center [68, 87] width 7 height 7
click at [40, 6] on div at bounding box center [40, 8] width 7 height 7
click at [60, 141] on div at bounding box center [59, 138] width 7 height 7
drag, startPoint x: 221, startPoint y: 184, endPoint x: 208, endPoint y: 177, distance: 15.7
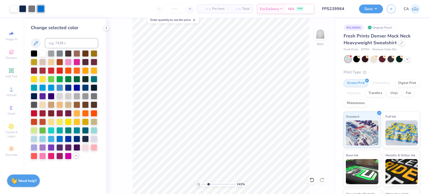
type input "2.63"
click at [208, 182] on input "range" at bounding box center [218, 184] width 34 height 5
click at [77, 154] on icon at bounding box center [76, 156] width 4 height 4
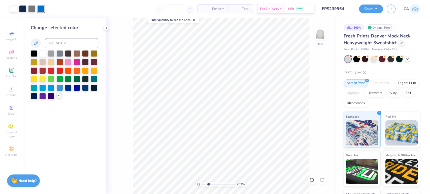
click at [58, 100] on div "Change selected color" at bounding box center [65, 106] width 84 height 176
click at [58, 96] on icon at bounding box center [59, 96] width 4 height 4
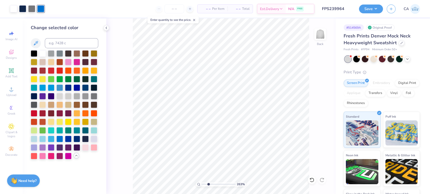
click at [41, 8] on div at bounding box center [40, 8] width 7 height 7
click at [34, 138] on div at bounding box center [34, 138] width 7 height 7
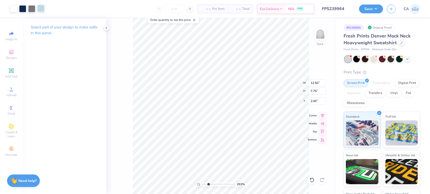
click at [42, 10] on div at bounding box center [40, 8] width 7 height 7
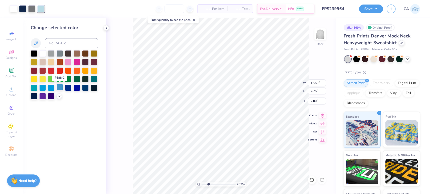
click at [58, 89] on div at bounding box center [59, 87] width 7 height 7
click at [59, 96] on polyline at bounding box center [59, 95] width 2 height 1
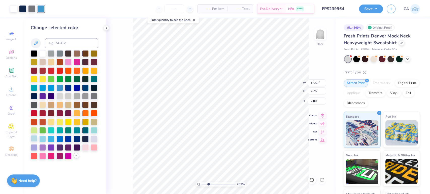
click at [35, 138] on div at bounding box center [34, 138] width 7 height 7
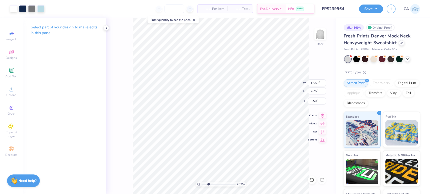
type input "2.00"
click at [39, 12] on div at bounding box center [40, 8] width 7 height 7
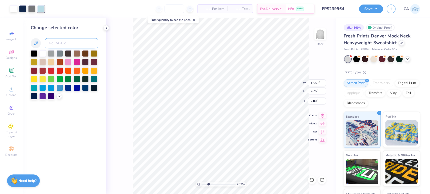
click at [59, 45] on input at bounding box center [71, 43] width 53 height 10
type input "5415"
click at [62, 46] on input at bounding box center [71, 43] width 53 height 10
type input "542"
click at [54, 41] on input at bounding box center [71, 43] width 53 height 10
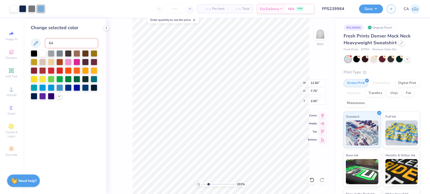
type input "646"
drag, startPoint x: 63, startPoint y: 44, endPoint x: 63, endPoint y: 40, distance: 4.3
click at [63, 44] on input at bounding box center [71, 43] width 53 height 10
type input "630"
click at [313, 181] on icon at bounding box center [311, 180] width 4 height 5
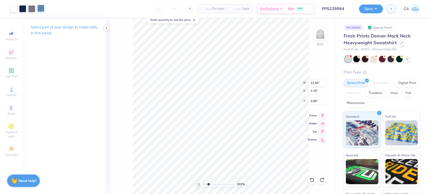
click at [42, 11] on div at bounding box center [40, 8] width 7 height 7
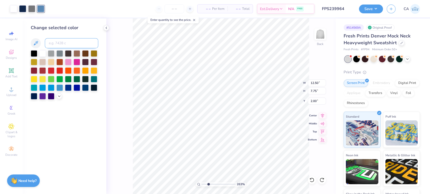
click at [61, 40] on input at bounding box center [71, 43] width 53 height 10
type input "630"
click at [57, 41] on input at bounding box center [71, 43] width 53 height 10
type input "278"
click at [60, 42] on input at bounding box center [71, 43] width 53 height 10
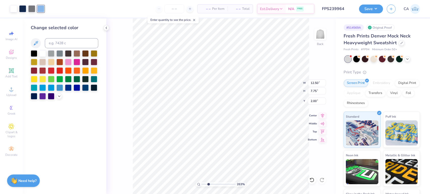
click at [41, 7] on div at bounding box center [40, 8] width 7 height 7
click at [62, 40] on input at bounding box center [71, 43] width 53 height 10
type input "542"
click at [73, 111] on div "Change selected color" at bounding box center [65, 106] width 84 height 176
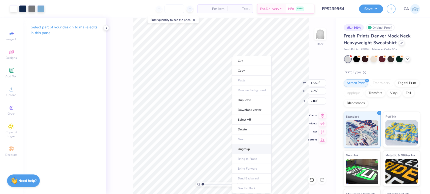
click at [236, 148] on li "Ungroup" at bounding box center [252, 149] width 40 height 10
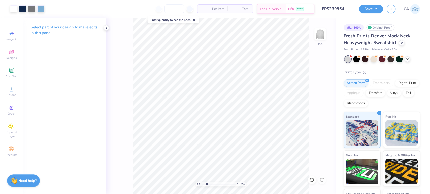
drag, startPoint x: 206, startPoint y: 185, endPoint x: 207, endPoint y: 183, distance: 2.6
click at [207, 183] on input "range" at bounding box center [218, 184] width 34 height 5
drag, startPoint x: 202, startPoint y: 183, endPoint x: 198, endPoint y: 180, distance: 4.7
click at [201, 182] on input "range" at bounding box center [218, 184] width 34 height 5
click at [208, 182] on div "100 %" at bounding box center [221, 106] width 176 height 176
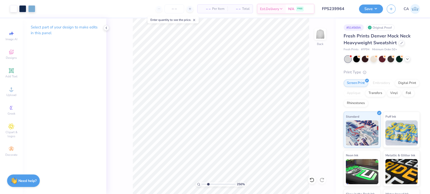
drag, startPoint x: 211, startPoint y: 184, endPoint x: 208, endPoint y: 182, distance: 3.5
click at [208, 182] on input "range" at bounding box center [218, 184] width 34 height 5
drag, startPoint x: 205, startPoint y: 185, endPoint x: 197, endPoint y: 182, distance: 8.9
type input "1"
click at [201, 182] on input "range" at bounding box center [218, 184] width 34 height 5
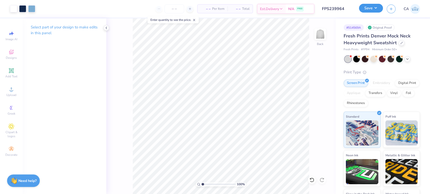
click at [371, 8] on button "Save" at bounding box center [371, 8] width 24 height 9
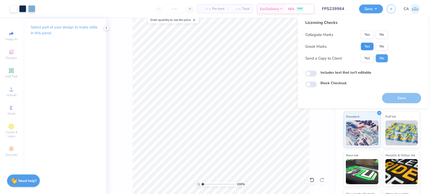
click at [369, 46] on button "Yes" at bounding box center [366, 47] width 13 height 8
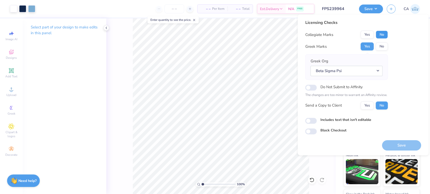
click at [377, 37] on button "No" at bounding box center [381, 35] width 12 height 8
click at [395, 148] on button "Save" at bounding box center [401, 145] width 39 height 10
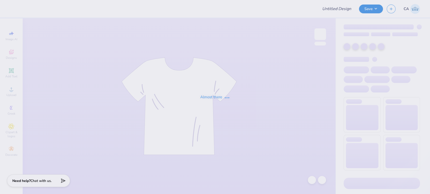
type input "FPS239964"
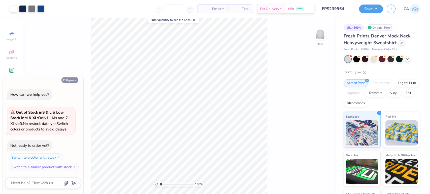
click at [66, 78] on button "Collapse" at bounding box center [69, 80] width 17 height 5
type textarea "x"
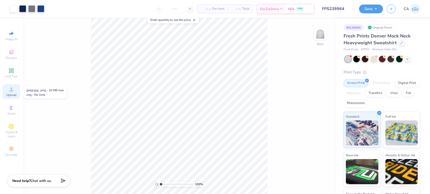
click at [13, 91] on icon at bounding box center [11, 89] width 6 height 6
click at [10, 72] on icon at bounding box center [11, 71] width 4 height 4
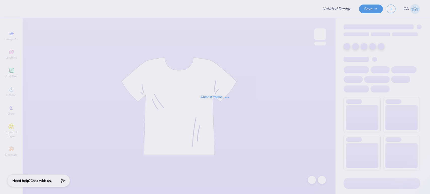
type input "FPS239966"
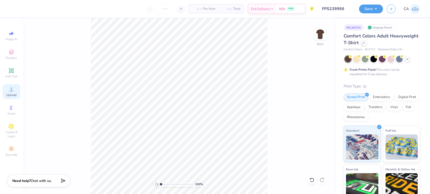
click at [11, 92] on circle at bounding box center [11, 91] width 3 height 3
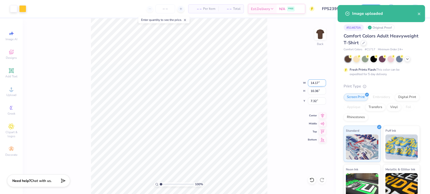
click at [313, 83] on input "14.17" at bounding box center [317, 83] width 18 height 7
type input "12.00"
type input "8.77"
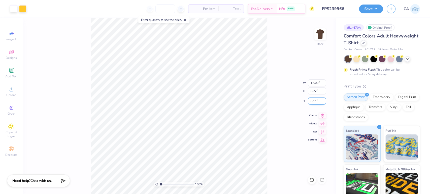
click at [312, 104] on input "8.11" at bounding box center [317, 101] width 18 height 7
type input "3.00"
click at [84, 37] on div "100 % Back" at bounding box center [179, 106] width 313 height 176
click at [313, 84] on input "12.00" at bounding box center [317, 83] width 18 height 7
type input "11.00"
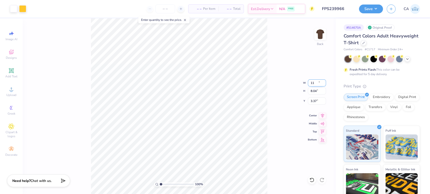
type input "8.04"
click at [318, 99] on input "3.37" at bounding box center [317, 101] width 18 height 7
type input "2"
type input "3.00"
click at [360, 10] on button "Save" at bounding box center [371, 8] width 24 height 9
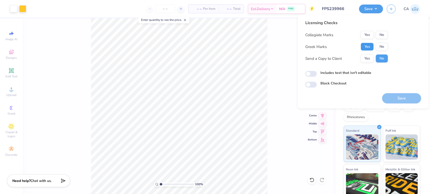
click at [361, 48] on button "Yes" at bounding box center [366, 47] width 13 height 8
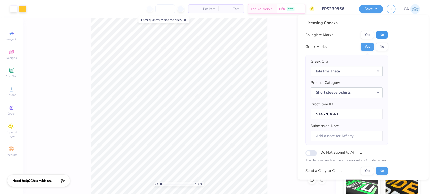
click at [382, 35] on button "No" at bounding box center [381, 35] width 12 height 8
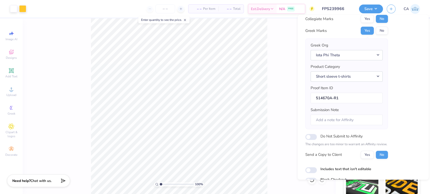
scroll to position [40, 0]
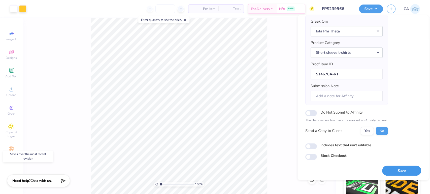
click at [391, 170] on button "Save" at bounding box center [401, 171] width 39 height 10
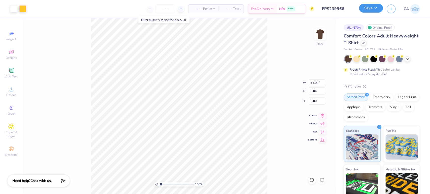
click at [370, 9] on button "Save" at bounding box center [371, 8] width 24 height 9
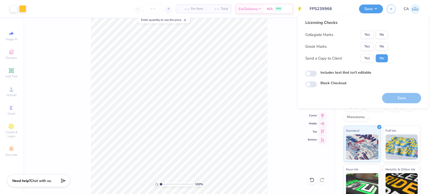
click at [322, 8] on input "FPS239966" at bounding box center [330, 9] width 49 height 10
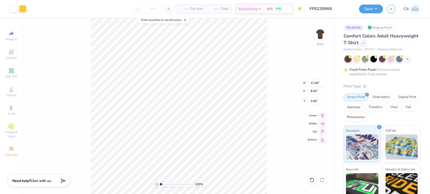
click at [322, 8] on input "FPS239966" at bounding box center [330, 9] width 49 height 10
